Goal: Check status: Check status

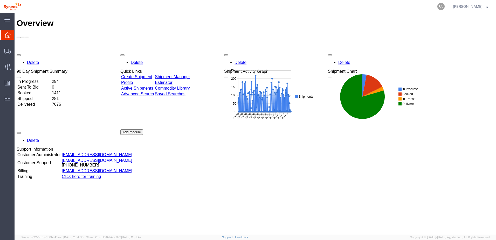
click at [445, 6] on icon at bounding box center [440, 6] width 7 height 7
click at [415, 8] on input "search" at bounding box center [359, 6] width 158 height 12
paste input "56509468"
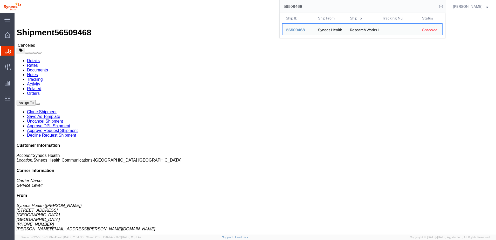
click div "1 Your Packaging Total weight: 24.00 LBS Dimensions: L 21.00 x W 15.00 x H 19.0…"
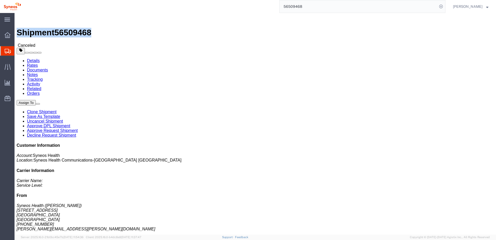
drag, startPoint x: 71, startPoint y: 4, endPoint x: 25, endPoint y: 1, distance: 46.3
click div "Shipment 56509468 Canceled Details Rates Documents Notes Tracking Activity Rela…"
copy h1 "Shipment 56509468"
click at [325, 11] on input "56509468" at bounding box center [359, 6] width 158 height 12
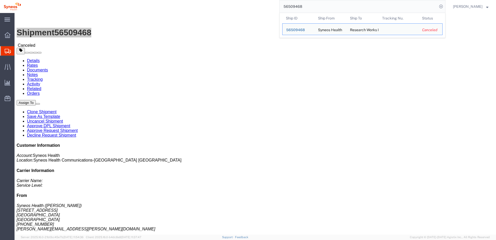
drag, startPoint x: 322, startPoint y: 7, endPoint x: 222, endPoint y: -4, distance: 100.2
click at [222, 0] on html "main_menu Created with Sketch. Collapse Menu Overview Shipments Shipment Manage…" at bounding box center [248, 120] width 496 height 240
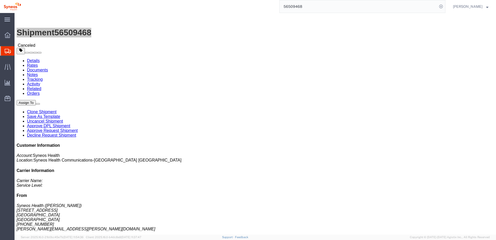
paste input "503"
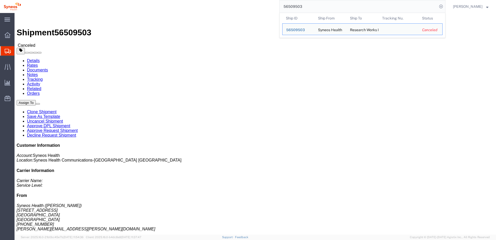
click at [201, 6] on div "56509503 Ship ID Ship From Ship To Tracking Nu. Status Ship ID 56509503 Ship Fr…" at bounding box center [235, 6] width 421 height 13
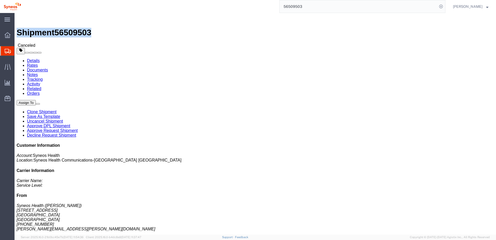
drag, startPoint x: 71, startPoint y: 6, endPoint x: 15, endPoint y: 7, distance: 55.8
click div "Shipment 56509503 Canceled"
copy h1 "Shipment 56509503"
click at [301, 11] on input "56509503" at bounding box center [359, 6] width 158 height 12
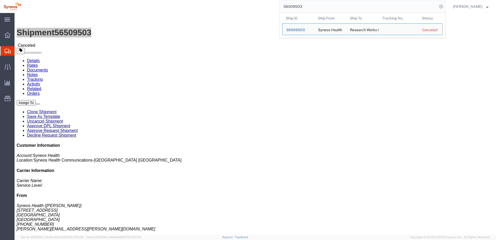
drag, startPoint x: 311, startPoint y: 10, endPoint x: 272, endPoint y: 10, distance: 38.1
click at [272, 10] on div "56509503 Ship ID Ship From Ship To Tracking Nu. Status Ship ID 56509503 Ship Fr…" at bounding box center [235, 6] width 421 height 13
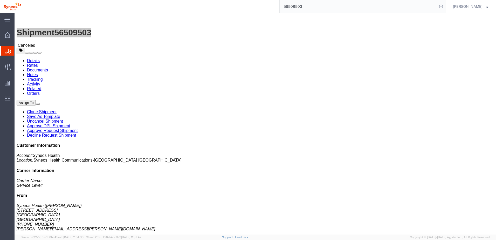
paste input "2"
type input "56509523"
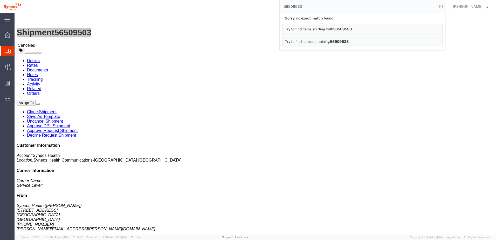
drag, startPoint x: 321, startPoint y: 10, endPoint x: 229, endPoint y: 2, distance: 92.0
click at [229, 2] on div "56509523 Sorry, no exact match found Try to find items starting with 56509523 T…" at bounding box center [235, 6] width 421 height 13
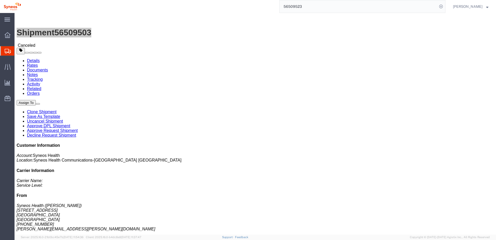
click at [339, 6] on input "56509523" at bounding box center [359, 6] width 158 height 12
click span "56509503"
drag, startPoint x: 447, startPoint y: 6, endPoint x: 441, endPoint y: 7, distance: 6.5
click at [445, 6] on icon at bounding box center [440, 6] width 7 height 7
drag, startPoint x: 446, startPoint y: 6, endPoint x: 398, endPoint y: 11, distance: 48.4
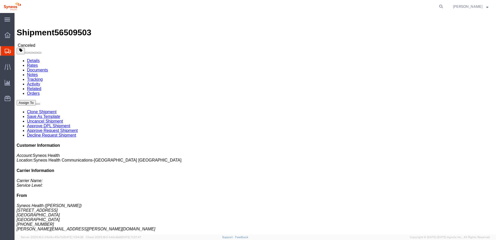
click at [445, 7] on icon at bounding box center [440, 6] width 7 height 7
paste input "56509523"
type input "56509523"
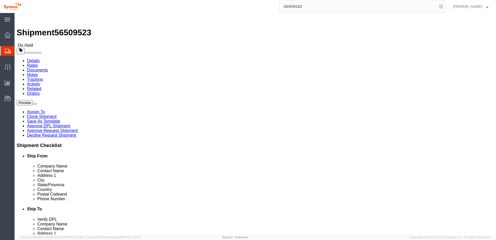
select select "59458"
select select
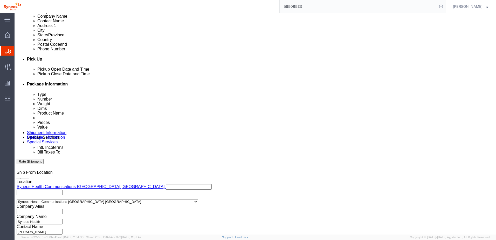
scroll to position [225, 0]
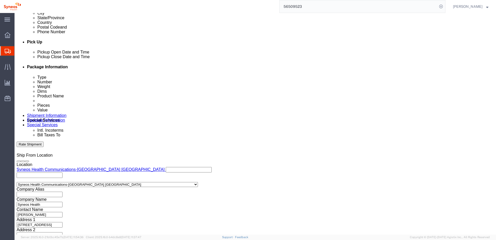
click button "Continue"
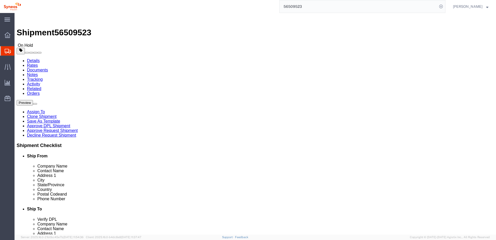
click button "Continue"
click icon
drag, startPoint x: 70, startPoint y: 6, endPoint x: 12, endPoint y: 6, distance: 57.3
click div "Shipment 56509523 On Hold"
copy h1 "Shipment 56509523"
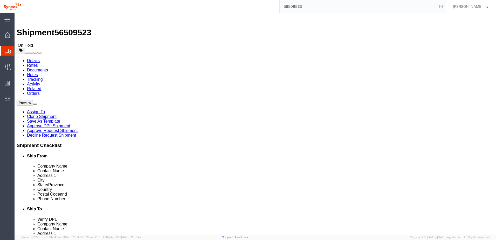
click div "Shipment 56509523 On Hold"
click link "Approve DPL Shipment"
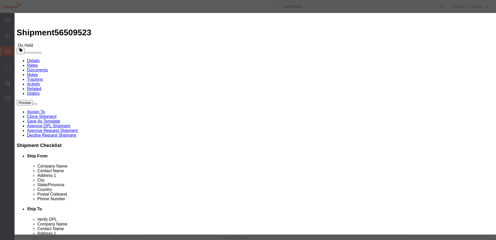
click button "Yes"
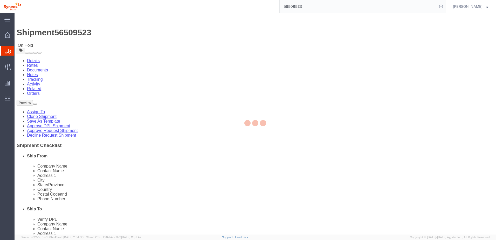
select select "59458"
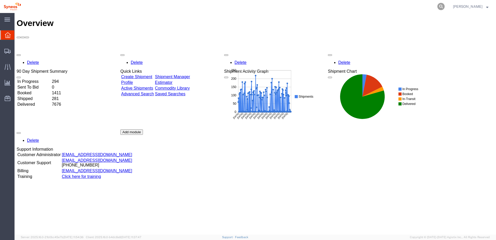
click at [445, 5] on icon at bounding box center [440, 6] width 7 height 7
click at [374, 7] on input "search" at bounding box center [359, 6] width 158 height 12
paste input "56509831"
type input "56509831"
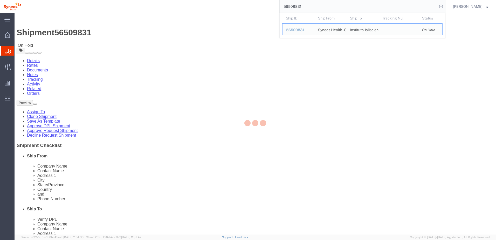
click at [222, 6] on div "56509831 Ship ID Ship From Ship To Tracking Nu. Status Ship ID 56509831 Ship Fr…" at bounding box center [235, 6] width 421 height 13
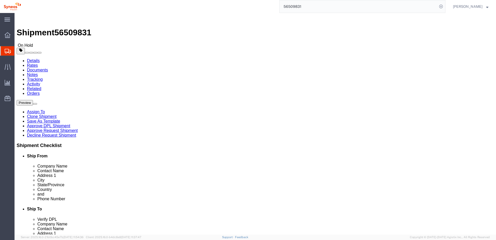
select select
drag, startPoint x: 71, startPoint y: 7, endPoint x: 13, endPoint y: 9, distance: 57.4
click h1 "Shipment 56509831"
copy h1 "Shipment 56509831"
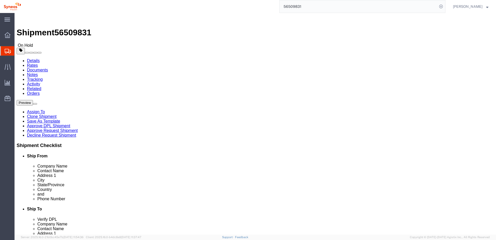
click div "Shipment 56509831 On Hold Details Rates Documents Notes Tracking Activity Relat…"
drag, startPoint x: 316, startPoint y: 117, endPoint x: 256, endPoint y: 116, distance: 59.7
click div "Penitenciaria #20, [GEOGRAPHIC_DATA]"
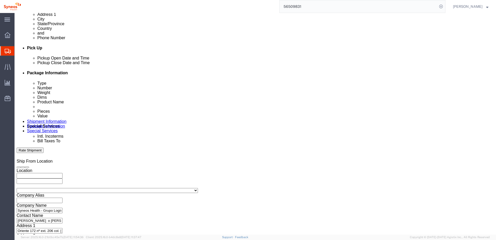
scroll to position [225, 0]
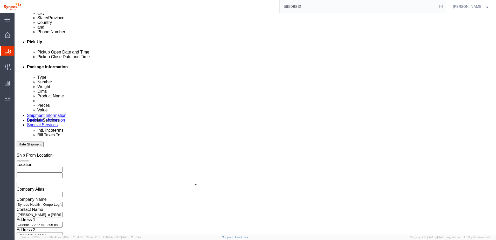
click button "Continue"
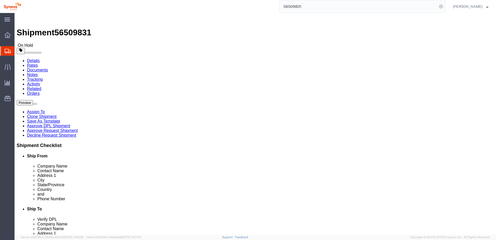
click link "Details"
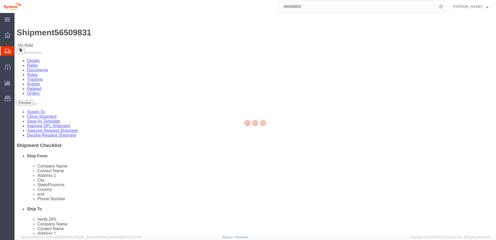
click at [36, 47] on div at bounding box center [255, 123] width 481 height 221
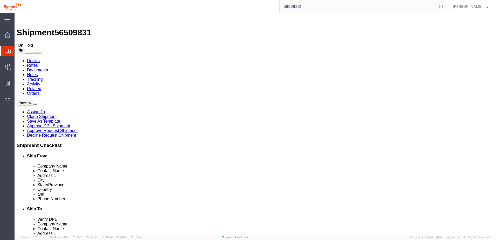
click link "Approve DPL Shipment"
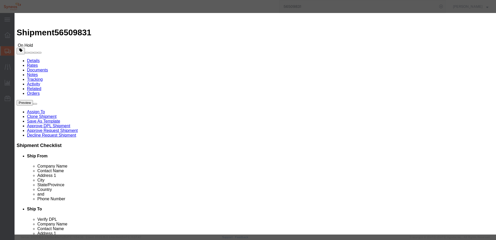
click button "Yes"
